Goal: Book appointment/travel/reservation

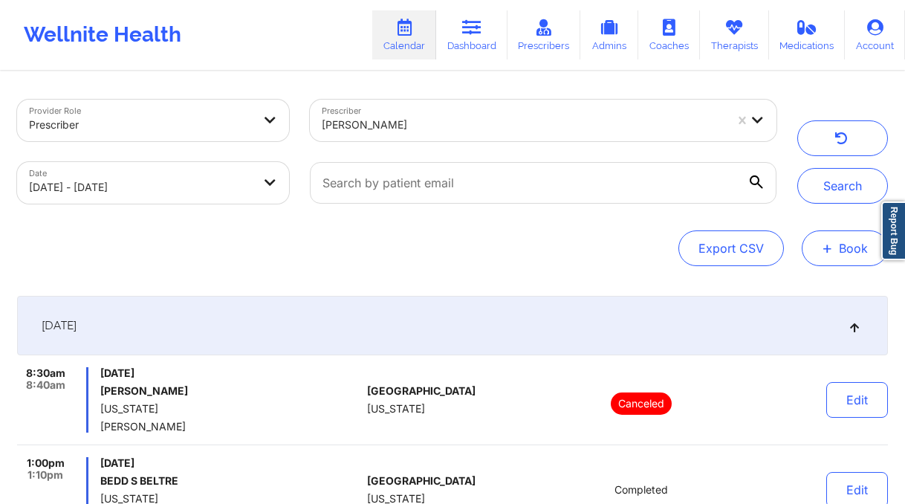
click at [841, 232] on button "+ Book" at bounding box center [844, 248] width 86 height 36
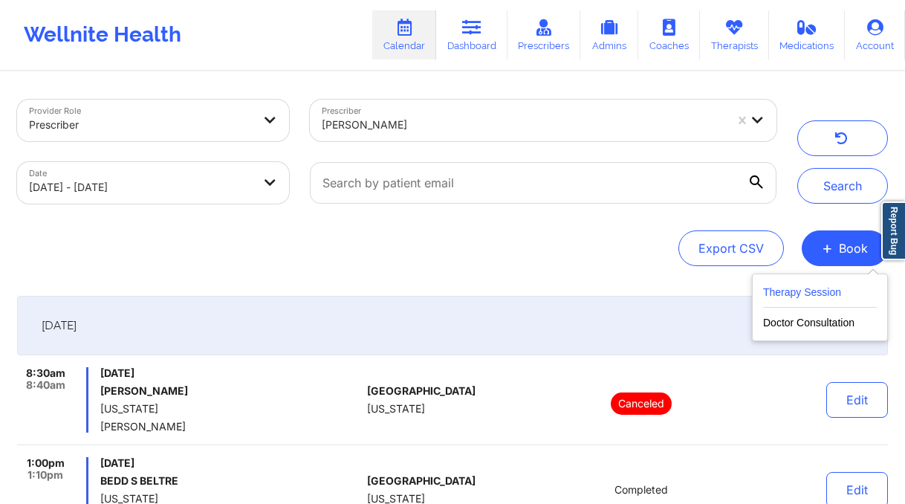
click at [808, 283] on button "Therapy Session" at bounding box center [820, 295] width 114 height 25
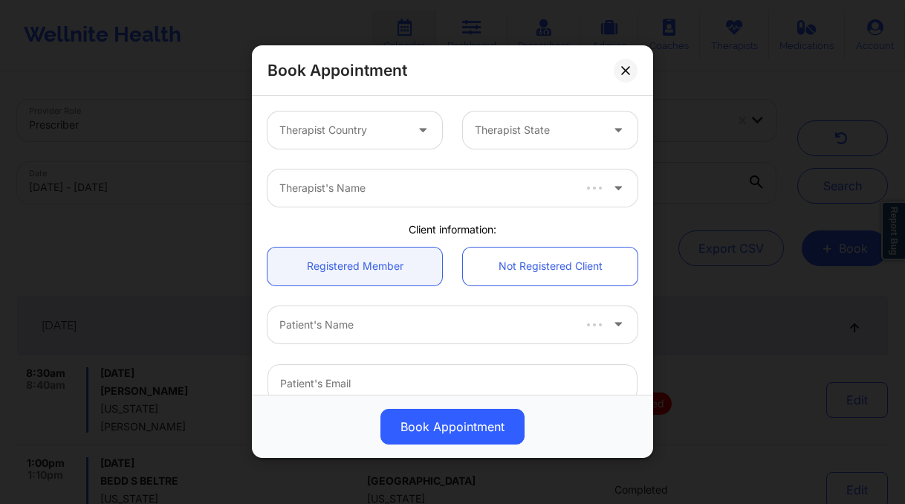
click at [390, 135] on div at bounding box center [342, 131] width 126 height 18
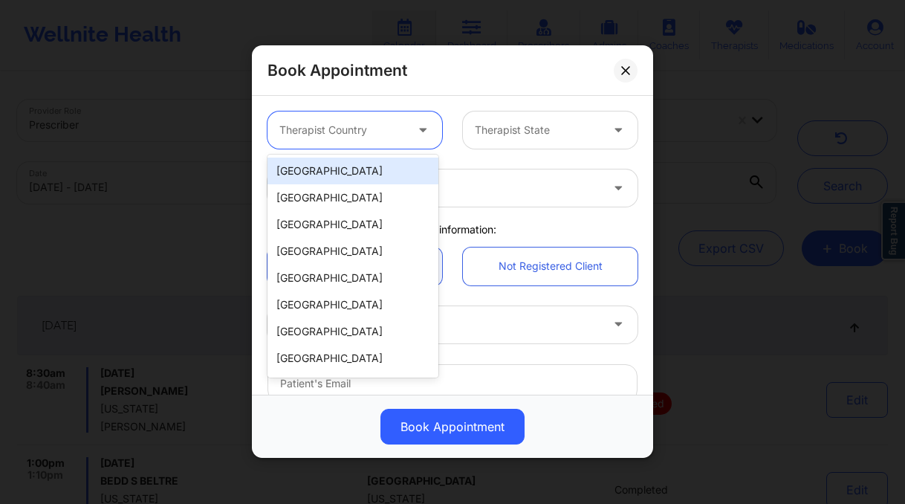
click at [373, 180] on div "United States" at bounding box center [352, 170] width 171 height 27
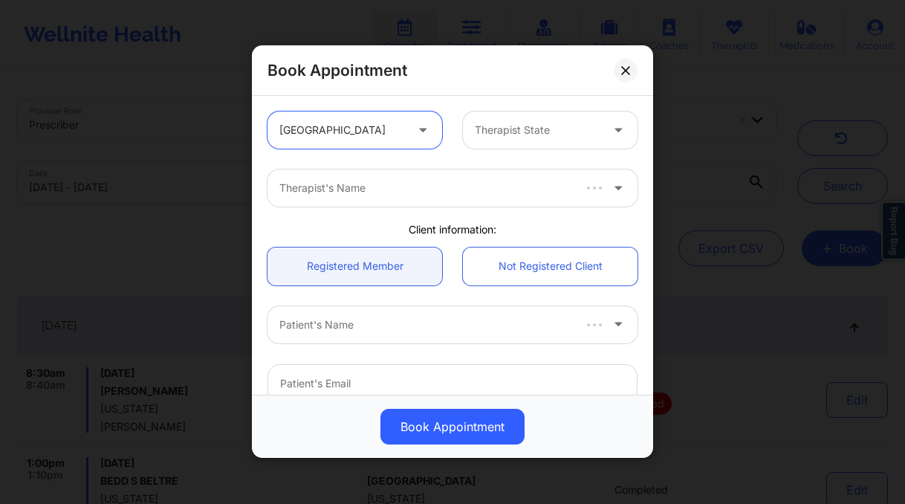
click at [522, 137] on div at bounding box center [538, 131] width 126 height 18
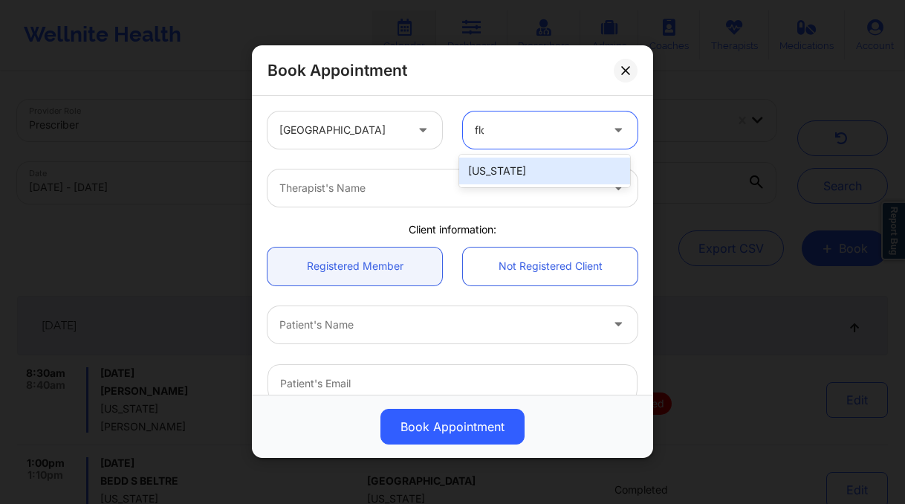
type input "flor"
drag, startPoint x: 594, startPoint y: 169, endPoint x: 451, endPoint y: 189, distance: 144.8
click at [590, 170] on div "Florida" at bounding box center [544, 170] width 171 height 27
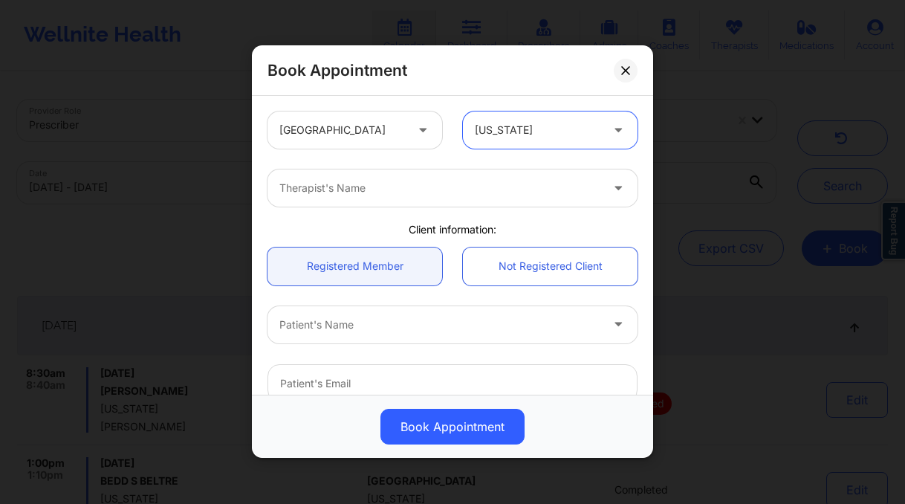
click at [446, 189] on div at bounding box center [439, 189] width 321 height 18
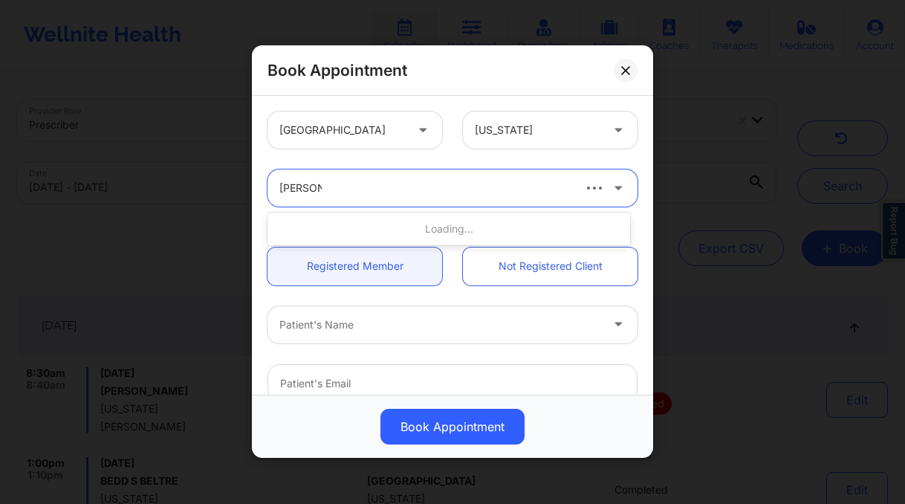
type input "brianna mc"
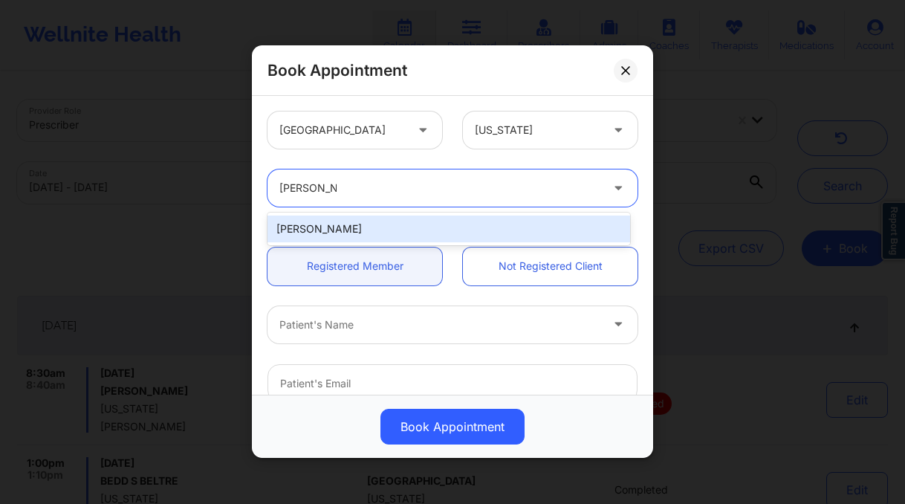
click at [345, 225] on div "Brianna Mclaughlin" at bounding box center [448, 228] width 362 height 27
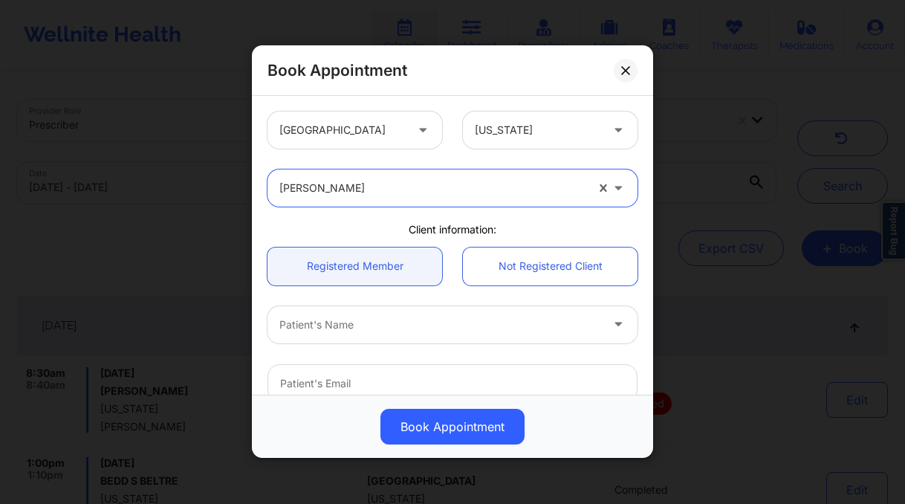
click at [399, 321] on div at bounding box center [439, 325] width 321 height 18
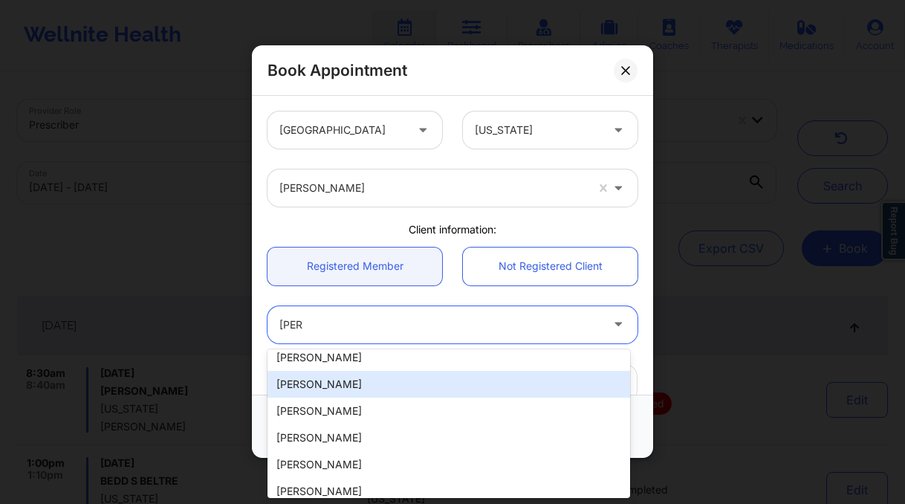
scroll to position [143, 0]
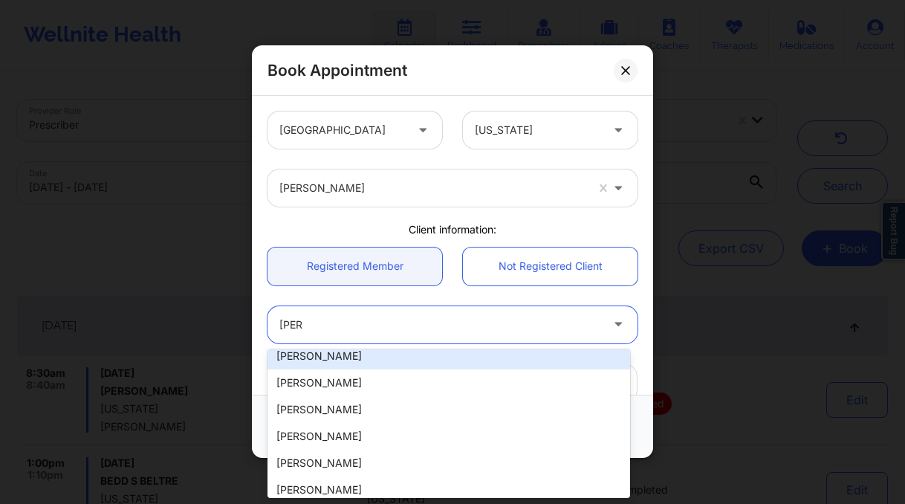
type input "erin"
